Goal: Task Accomplishment & Management: Use online tool/utility

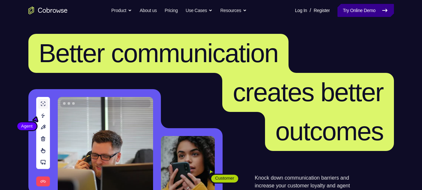
click at [359, 7] on link "Try Online Demo" at bounding box center [365, 10] width 56 height 13
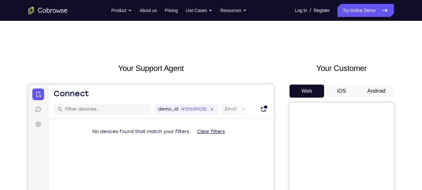
click at [380, 92] on button "Android" at bounding box center [376, 91] width 35 height 13
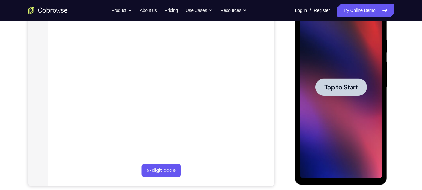
click at [346, 89] on span "Tap to Start" at bounding box center [340, 87] width 33 height 7
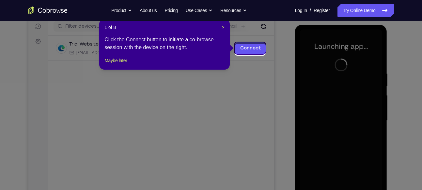
scroll to position [81, 0]
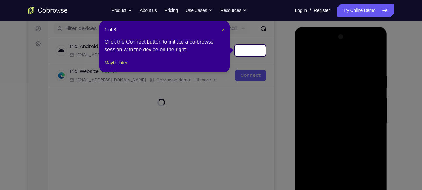
click at [222, 29] on span "×" at bounding box center [223, 29] width 3 height 5
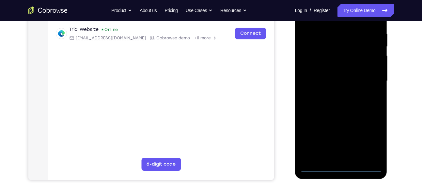
scroll to position [124, 0]
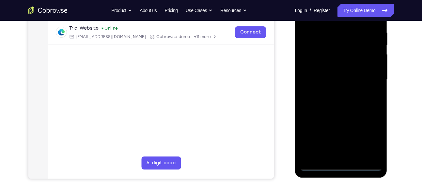
click at [340, 166] on div at bounding box center [341, 80] width 82 height 183
click at [368, 139] on div at bounding box center [341, 80] width 82 height 183
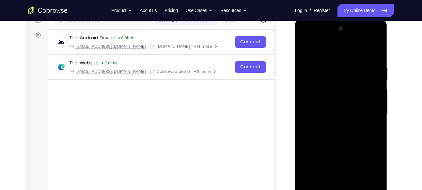
scroll to position [89, 0]
click at [306, 37] on div at bounding box center [341, 115] width 82 height 183
click at [366, 109] on div at bounding box center [341, 115] width 82 height 183
click at [336, 130] on div at bounding box center [341, 115] width 82 height 183
click at [337, 108] on div at bounding box center [341, 115] width 82 height 183
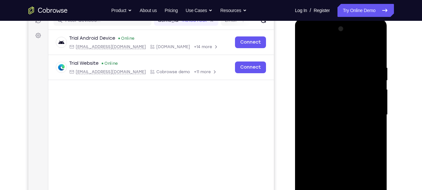
click at [333, 101] on div at bounding box center [341, 115] width 82 height 183
click at [328, 114] on div at bounding box center [341, 115] width 82 height 183
drag, startPoint x: 331, startPoint y: 53, endPoint x: 335, endPoint y: 20, distance: 33.4
click at [335, 20] on div at bounding box center [341, 116] width 92 height 194
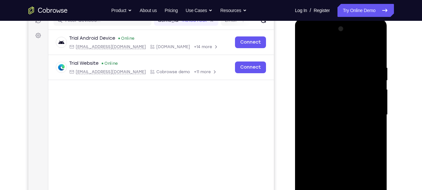
click at [377, 58] on div at bounding box center [341, 115] width 82 height 183
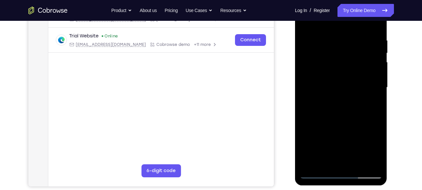
scroll to position [117, 0]
click at [332, 34] on div at bounding box center [341, 87] width 82 height 183
drag, startPoint x: 347, startPoint y: 62, endPoint x: 346, endPoint y: 83, distance: 21.2
click at [346, 83] on div at bounding box center [341, 87] width 82 height 183
click at [336, 39] on div at bounding box center [341, 87] width 82 height 183
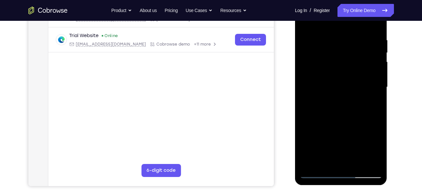
click at [366, 161] on div at bounding box center [341, 87] width 82 height 183
drag, startPoint x: 344, startPoint y: 84, endPoint x: 342, endPoint y: 107, distance: 22.6
click at [342, 107] on div at bounding box center [341, 87] width 82 height 183
click at [350, 32] on div at bounding box center [341, 87] width 82 height 183
click at [367, 160] on div at bounding box center [341, 87] width 82 height 183
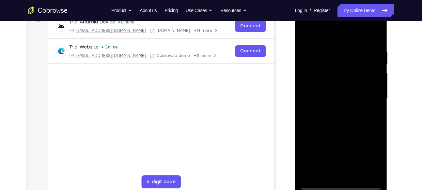
scroll to position [104, 0]
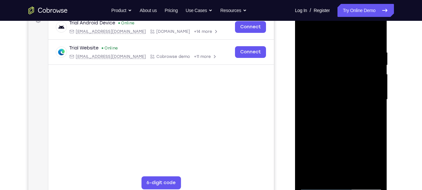
click at [372, 36] on div at bounding box center [341, 99] width 82 height 183
click at [372, 49] on div at bounding box center [341, 99] width 82 height 183
click at [306, 95] on div at bounding box center [341, 99] width 82 height 183
click at [374, 35] on div at bounding box center [341, 99] width 82 height 183
click at [359, 177] on div at bounding box center [341, 99] width 82 height 183
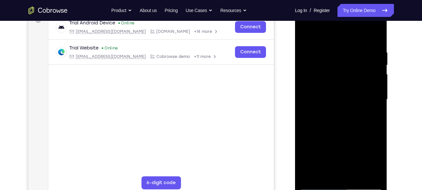
click at [345, 133] on div at bounding box center [341, 99] width 82 height 183
click at [316, 185] on div at bounding box center [341, 99] width 82 height 183
click at [377, 129] on div at bounding box center [341, 99] width 82 height 183
click at [331, 45] on div at bounding box center [341, 99] width 82 height 183
click at [321, 172] on div at bounding box center [341, 99] width 82 height 183
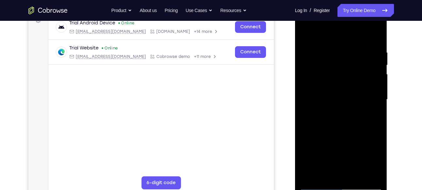
click at [364, 164] on div at bounding box center [341, 99] width 82 height 183
click at [337, 141] on div at bounding box center [341, 99] width 82 height 183
click at [348, 162] on div at bounding box center [341, 99] width 82 height 183
click at [325, 106] on div at bounding box center [341, 99] width 82 height 183
click at [337, 171] on div at bounding box center [341, 99] width 82 height 183
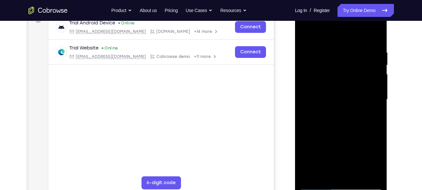
click at [345, 84] on div at bounding box center [341, 99] width 82 height 183
click at [326, 172] on div at bounding box center [341, 99] width 82 height 183
click at [354, 126] on div at bounding box center [341, 99] width 82 height 183
click at [341, 114] on div at bounding box center [341, 99] width 82 height 183
click at [333, 174] on div at bounding box center [341, 99] width 82 height 183
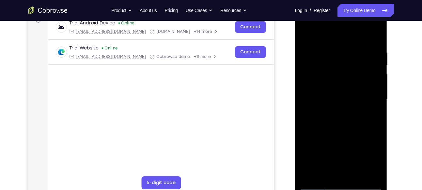
click at [336, 102] on div at bounding box center [341, 99] width 82 height 183
click at [342, 174] on div at bounding box center [341, 99] width 82 height 183
click at [337, 104] on div at bounding box center [341, 99] width 82 height 183
click at [307, 114] on div at bounding box center [341, 99] width 82 height 183
drag, startPoint x: 310, startPoint y: 129, endPoint x: 358, endPoint y: 120, distance: 49.5
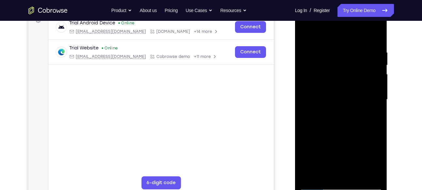
click at [358, 120] on div at bounding box center [341, 99] width 82 height 183
drag, startPoint x: 319, startPoint y: 108, endPoint x: 365, endPoint y: 105, distance: 46.1
click at [365, 105] on div at bounding box center [341, 99] width 82 height 183
drag, startPoint x: 311, startPoint y: 97, endPoint x: 374, endPoint y: 97, distance: 63.3
click at [374, 97] on div at bounding box center [341, 99] width 82 height 183
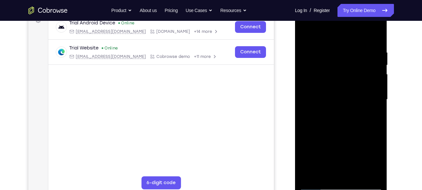
click at [307, 95] on div at bounding box center [341, 99] width 82 height 183
click at [375, 35] on div at bounding box center [341, 99] width 82 height 183
drag, startPoint x: 340, startPoint y: 55, endPoint x: 347, endPoint y: 170, distance: 115.7
click at [347, 170] on div at bounding box center [341, 99] width 82 height 183
drag, startPoint x: 356, startPoint y: 83, endPoint x: 345, endPoint y: 19, distance: 65.9
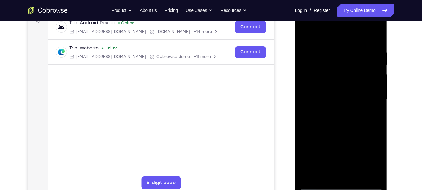
click at [345, 19] on div at bounding box center [341, 99] width 82 height 183
drag, startPoint x: 346, startPoint y: 105, endPoint x: 347, endPoint y: 140, distance: 34.6
click at [347, 140] on div at bounding box center [341, 99] width 82 height 183
click at [379, 86] on div at bounding box center [341, 99] width 82 height 183
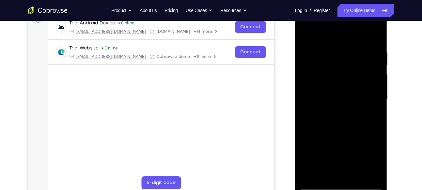
click at [379, 86] on div at bounding box center [341, 99] width 82 height 183
click at [304, 86] on div at bounding box center [341, 99] width 82 height 183
drag, startPoint x: 353, startPoint y: 152, endPoint x: 323, endPoint y: 56, distance: 100.6
click at [323, 56] on div at bounding box center [341, 99] width 82 height 183
drag, startPoint x: 348, startPoint y: 145, endPoint x: 337, endPoint y: 73, distance: 72.7
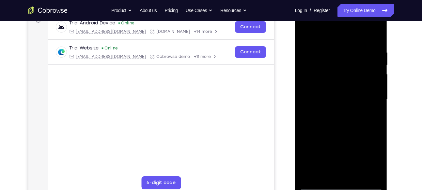
click at [337, 73] on div at bounding box center [341, 99] width 82 height 183
drag, startPoint x: 343, startPoint y: 111, endPoint x: 339, endPoint y: 76, distance: 35.4
click at [339, 76] on div at bounding box center [341, 99] width 82 height 183
drag, startPoint x: 366, startPoint y: 105, endPoint x: 360, endPoint y: 88, distance: 17.5
click at [360, 88] on div at bounding box center [341, 99] width 82 height 183
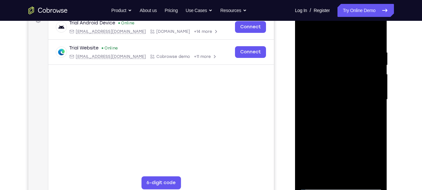
click at [377, 105] on div at bounding box center [341, 99] width 82 height 183
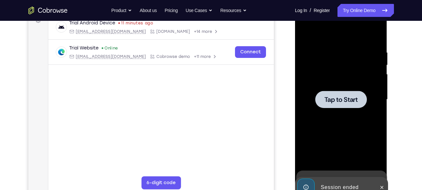
click at [337, 90] on div at bounding box center [341, 99] width 82 height 183
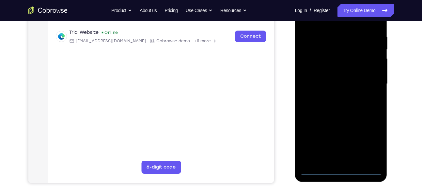
scroll to position [122, 0]
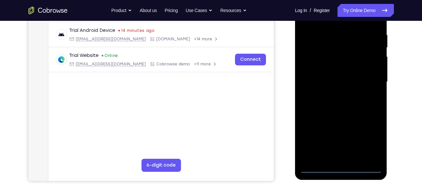
click at [341, 171] on div at bounding box center [341, 82] width 82 height 183
click at [371, 145] on div at bounding box center [341, 82] width 82 height 183
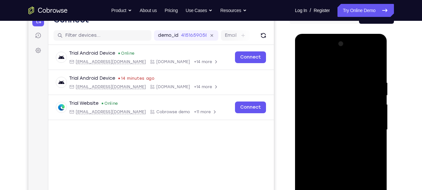
scroll to position [74, 0]
click at [305, 54] on div at bounding box center [341, 130] width 82 height 183
click at [367, 128] on div at bounding box center [341, 130] width 82 height 183
click at [335, 144] on div at bounding box center [341, 130] width 82 height 183
click at [333, 126] on div at bounding box center [341, 130] width 82 height 183
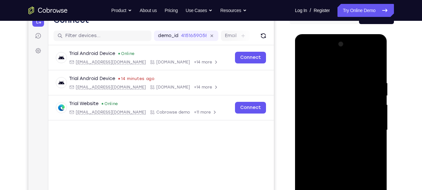
click at [328, 122] on div at bounding box center [341, 130] width 82 height 183
click at [351, 117] on div at bounding box center [341, 130] width 82 height 183
click at [346, 132] on div at bounding box center [341, 130] width 82 height 183
click at [335, 154] on div at bounding box center [341, 130] width 82 height 183
click at [327, 98] on div at bounding box center [341, 130] width 82 height 183
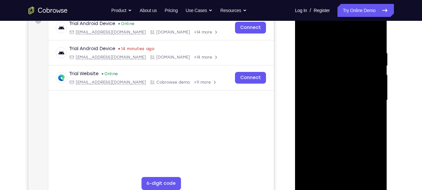
scroll to position [103, 0]
click at [338, 124] on div at bounding box center [341, 101] width 82 height 183
click at [377, 130] on div at bounding box center [341, 101] width 82 height 183
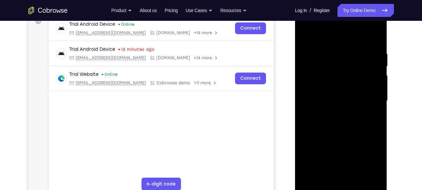
click at [377, 130] on div at bounding box center [341, 101] width 82 height 183
click at [332, 47] on div at bounding box center [341, 101] width 82 height 183
click at [359, 37] on div at bounding box center [341, 101] width 82 height 183
click at [375, 38] on div at bounding box center [341, 101] width 82 height 183
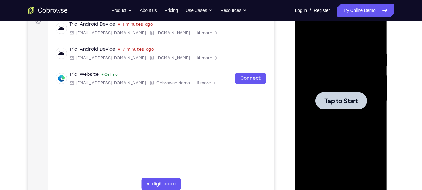
click at [319, 92] on div at bounding box center [341, 101] width 82 height 183
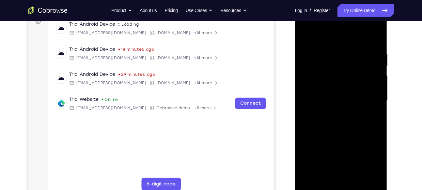
click at [343, 183] on div at bounding box center [341, 101] width 82 height 183
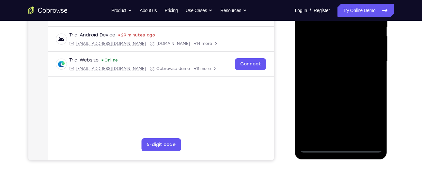
scroll to position [143, 0]
click at [341, 146] on div at bounding box center [341, 61] width 82 height 183
click at [367, 121] on div at bounding box center [341, 61] width 82 height 183
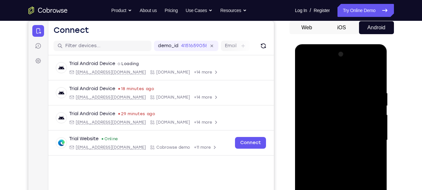
scroll to position [77, 0]
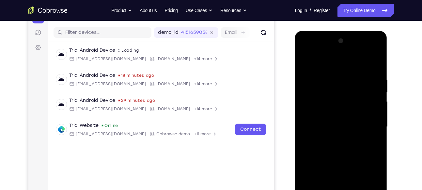
click at [306, 52] on div at bounding box center [341, 127] width 82 height 183
click at [368, 122] on div at bounding box center [341, 127] width 82 height 183
click at [335, 140] on div at bounding box center [341, 127] width 82 height 183
click at [335, 121] on div at bounding box center [341, 127] width 82 height 183
click at [335, 114] on div at bounding box center [341, 127] width 82 height 183
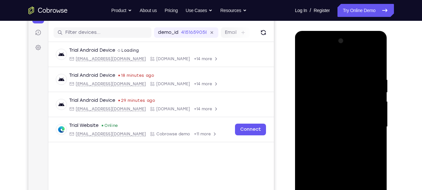
click at [330, 125] on div at bounding box center [341, 127] width 82 height 183
click at [345, 144] on div at bounding box center [341, 127] width 82 height 183
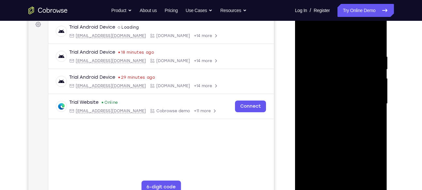
scroll to position [100, 0]
click at [339, 126] on div at bounding box center [341, 103] width 82 height 183
click at [342, 117] on div at bounding box center [341, 103] width 82 height 183
click at [344, 126] on div at bounding box center [341, 103] width 82 height 183
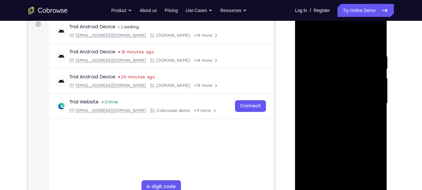
click at [338, 121] on div at bounding box center [341, 103] width 82 height 183
click at [333, 115] on div at bounding box center [341, 103] width 82 height 183
click at [376, 90] on div at bounding box center [341, 103] width 82 height 183
click at [327, 102] on div at bounding box center [341, 103] width 82 height 183
click at [338, 128] on div at bounding box center [341, 103] width 82 height 183
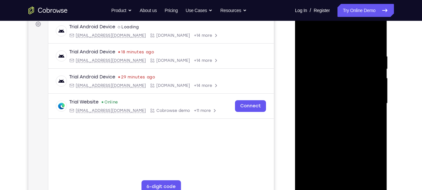
click at [338, 119] on div at bounding box center [341, 103] width 82 height 183
click at [338, 127] on div at bounding box center [341, 103] width 82 height 183
click at [330, 50] on div at bounding box center [341, 103] width 82 height 183
click at [370, 78] on div at bounding box center [341, 103] width 82 height 183
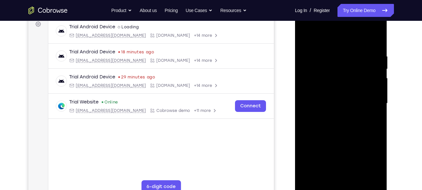
click at [362, 122] on div at bounding box center [341, 103] width 82 height 183
click at [373, 42] on div at bounding box center [341, 103] width 82 height 183
click at [370, 48] on div at bounding box center [341, 103] width 82 height 183
click at [373, 38] on div at bounding box center [341, 103] width 82 height 183
click at [371, 50] on div at bounding box center [341, 103] width 82 height 183
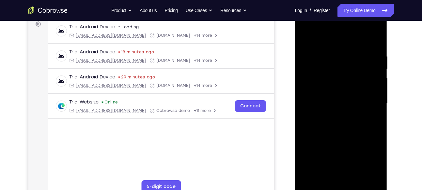
click at [371, 81] on div at bounding box center [341, 103] width 82 height 183
click at [376, 78] on div at bounding box center [341, 103] width 82 height 183
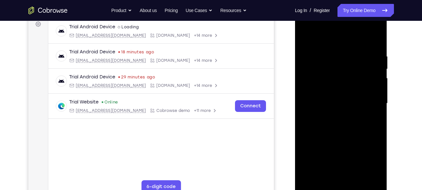
click at [376, 78] on div at bounding box center [341, 103] width 82 height 183
click at [372, 45] on div at bounding box center [341, 103] width 82 height 183
click at [310, 179] on div at bounding box center [341, 103] width 82 height 183
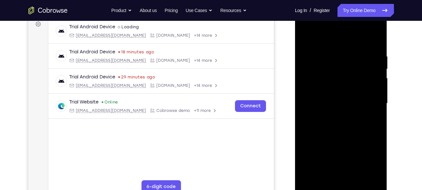
click at [356, 180] on div at bounding box center [341, 103] width 82 height 183
click at [342, 136] on div at bounding box center [341, 103] width 82 height 183
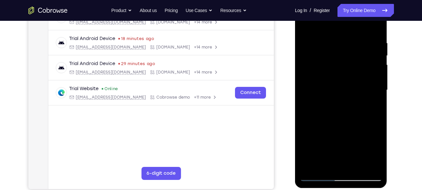
scroll to position [115, 0]
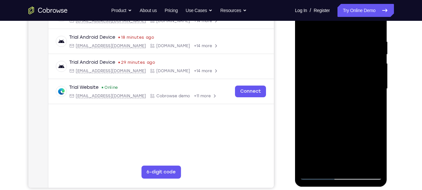
click at [324, 164] on div at bounding box center [341, 89] width 82 height 183
drag, startPoint x: 366, startPoint y: 86, endPoint x: 357, endPoint y: 155, distance: 69.4
click at [357, 155] on div at bounding box center [341, 89] width 82 height 183
drag, startPoint x: 370, startPoint y: 100, endPoint x: 360, endPoint y: 177, distance: 77.2
click at [360, 177] on div at bounding box center [341, 89] width 82 height 183
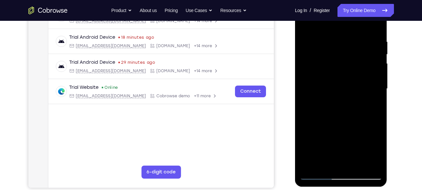
drag, startPoint x: 371, startPoint y: 82, endPoint x: 363, endPoint y: 145, distance: 63.1
click at [363, 145] on div at bounding box center [341, 89] width 82 height 183
drag, startPoint x: 374, startPoint y: 57, endPoint x: 368, endPoint y: 102, distance: 45.1
click at [368, 102] on div at bounding box center [341, 89] width 82 height 183
drag, startPoint x: 368, startPoint y: 74, endPoint x: 367, endPoint y: 129, distance: 54.5
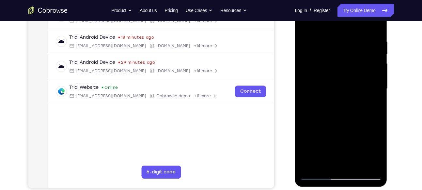
click at [367, 129] on div at bounding box center [341, 89] width 82 height 183
drag, startPoint x: 369, startPoint y: 84, endPoint x: 367, endPoint y: 133, distance: 49.3
click at [367, 133] on div at bounding box center [341, 89] width 82 height 183
drag, startPoint x: 370, startPoint y: 70, endPoint x: 370, endPoint y: 92, distance: 22.5
click at [370, 92] on div at bounding box center [341, 89] width 82 height 183
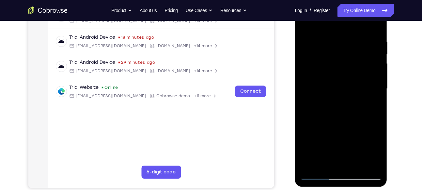
drag, startPoint x: 368, startPoint y: 77, endPoint x: 367, endPoint y: 12, distance: 65.2
click at [367, 12] on div at bounding box center [341, 89] width 82 height 183
drag, startPoint x: 372, startPoint y: 111, endPoint x: 363, endPoint y: 60, distance: 51.3
click at [363, 60] on div at bounding box center [341, 89] width 82 height 183
drag, startPoint x: 365, startPoint y: 115, endPoint x: 357, endPoint y: 67, distance: 48.8
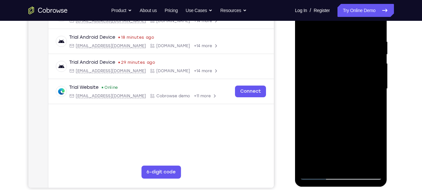
click at [357, 67] on div at bounding box center [341, 89] width 82 height 183
click at [306, 25] on div at bounding box center [341, 89] width 82 height 183
click at [305, 21] on div at bounding box center [341, 89] width 82 height 183
click at [354, 165] on div at bounding box center [341, 89] width 82 height 183
click at [320, 174] on div at bounding box center [341, 89] width 82 height 183
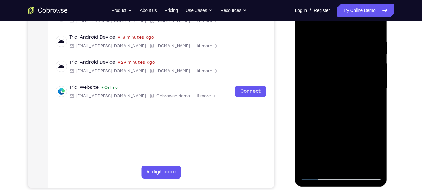
drag, startPoint x: 350, startPoint y: 111, endPoint x: 354, endPoint y: 31, distance: 80.3
click at [354, 31] on div at bounding box center [341, 89] width 82 height 183
drag, startPoint x: 353, startPoint y: 97, endPoint x: 350, endPoint y: 48, distance: 49.3
click at [350, 48] on div at bounding box center [341, 89] width 82 height 183
drag, startPoint x: 346, startPoint y: 95, endPoint x: 343, endPoint y: 47, distance: 48.4
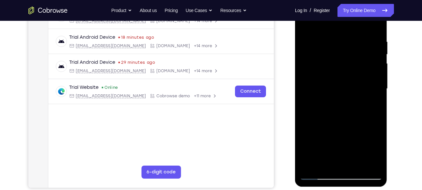
click at [343, 47] on div at bounding box center [341, 89] width 82 height 183
drag, startPoint x: 358, startPoint y: 118, endPoint x: 353, endPoint y: 52, distance: 67.0
click at [353, 52] on div at bounding box center [341, 89] width 82 height 183
drag, startPoint x: 353, startPoint y: 52, endPoint x: 359, endPoint y: -24, distance: 76.2
click at [359, 0] on html "Online web based iOS Simulators and Android Emulators. Run iPhone, iPad, Mobile…" at bounding box center [341, 91] width 93 height 196
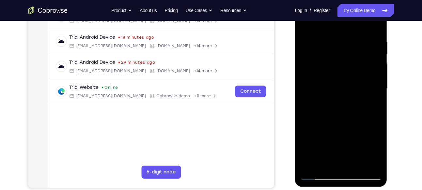
drag, startPoint x: 346, startPoint y: 146, endPoint x: 356, endPoint y: 37, distance: 109.0
click at [356, 37] on div at bounding box center [341, 89] width 82 height 183
drag, startPoint x: 356, startPoint y: 84, endPoint x: 361, endPoint y: 22, distance: 62.4
click at [361, 22] on div at bounding box center [341, 89] width 82 height 183
click at [377, 67] on div at bounding box center [341, 89] width 82 height 183
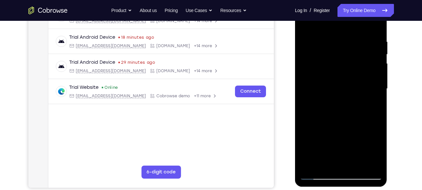
click at [377, 67] on div at bounding box center [341, 89] width 82 height 183
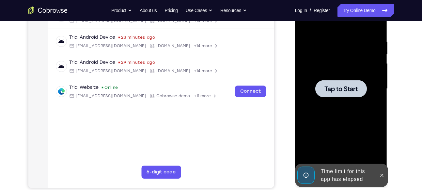
click at [332, 83] on div at bounding box center [341, 88] width 52 height 17
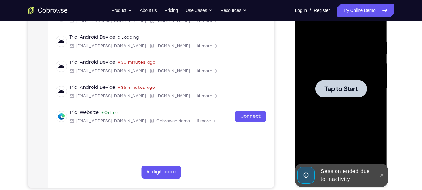
click at [340, 54] on div at bounding box center [341, 89] width 82 height 183
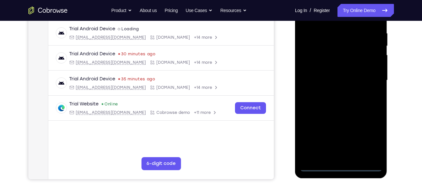
scroll to position [138, 0]
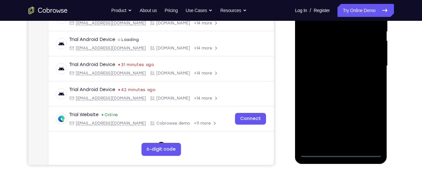
click at [343, 154] on div at bounding box center [341, 66] width 82 height 183
click at [371, 119] on div at bounding box center [341, 66] width 82 height 183
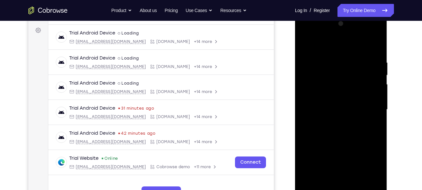
scroll to position [94, 0]
click at [371, 165] on div at bounding box center [341, 110] width 82 height 183
click at [368, 66] on div at bounding box center [341, 110] width 82 height 183
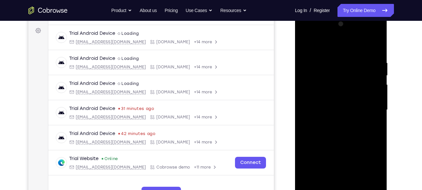
click at [368, 66] on div at bounding box center [341, 110] width 82 height 183
click at [371, 167] on div at bounding box center [341, 110] width 82 height 183
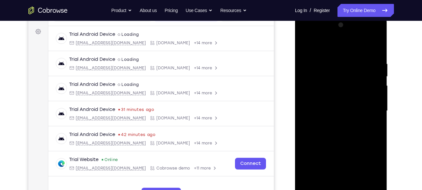
scroll to position [94, 0]
click at [307, 35] on div at bounding box center [341, 110] width 82 height 183
click at [369, 109] on div at bounding box center [341, 110] width 82 height 183
click at [334, 122] on div at bounding box center [341, 110] width 82 height 183
click at [344, 104] on div at bounding box center [341, 110] width 82 height 183
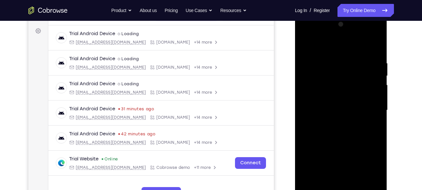
click at [344, 104] on div at bounding box center [341, 110] width 82 height 183
click at [338, 84] on div at bounding box center [341, 110] width 82 height 183
click at [322, 95] on div at bounding box center [341, 110] width 82 height 183
click at [326, 110] on div at bounding box center [341, 110] width 82 height 183
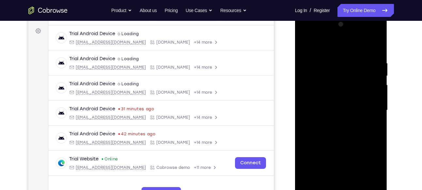
click at [335, 131] on div at bounding box center [341, 110] width 82 height 183
click at [340, 129] on div at bounding box center [341, 110] width 82 height 183
click at [331, 56] on div at bounding box center [341, 110] width 82 height 183
click at [378, 51] on div at bounding box center [341, 110] width 82 height 183
click at [330, 55] on div at bounding box center [341, 110] width 82 height 183
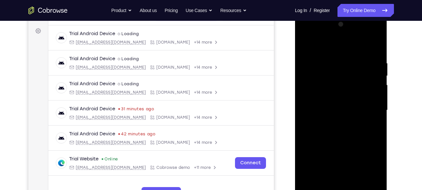
click at [376, 46] on div at bounding box center [341, 110] width 82 height 183
click at [347, 56] on div at bounding box center [341, 110] width 82 height 183
click at [370, 79] on div at bounding box center [341, 110] width 82 height 183
click at [373, 49] on div at bounding box center [341, 110] width 82 height 183
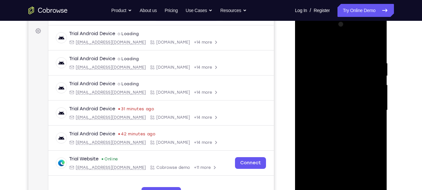
drag, startPoint x: 343, startPoint y: 74, endPoint x: 644, endPoint y: 33, distance: 304.1
click at [349, 18] on div at bounding box center [341, 111] width 92 height 194
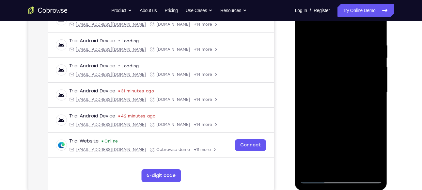
scroll to position [112, 0]
drag, startPoint x: 348, startPoint y: 120, endPoint x: 352, endPoint y: 86, distance: 33.9
click at [352, 86] on div at bounding box center [341, 92] width 82 height 183
click at [376, 106] on div at bounding box center [341, 92] width 82 height 183
drag, startPoint x: 349, startPoint y: 135, endPoint x: 357, endPoint y: 61, distance: 74.4
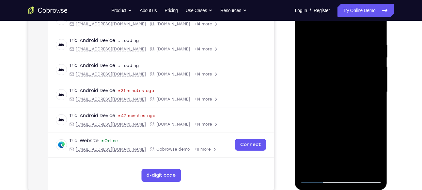
click at [357, 61] on div at bounding box center [341, 92] width 82 height 183
drag, startPoint x: 366, startPoint y: 99, endPoint x: 367, endPoint y: 37, distance: 62.3
click at [367, 37] on div at bounding box center [341, 92] width 82 height 183
